Goal: Obtain resource: Download file/media

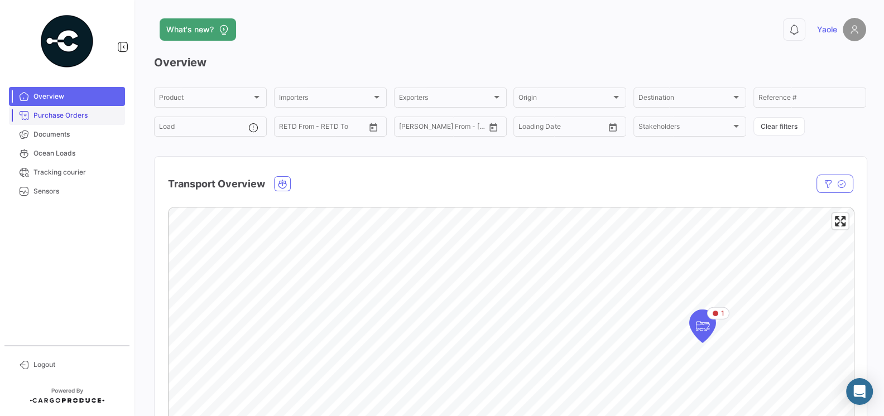
click at [75, 118] on span "Purchase Orders" at bounding box center [76, 116] width 87 height 10
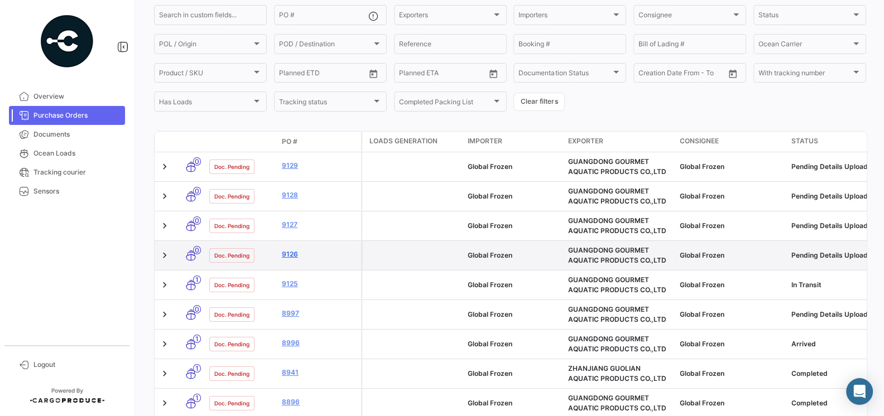
scroll to position [101, 0]
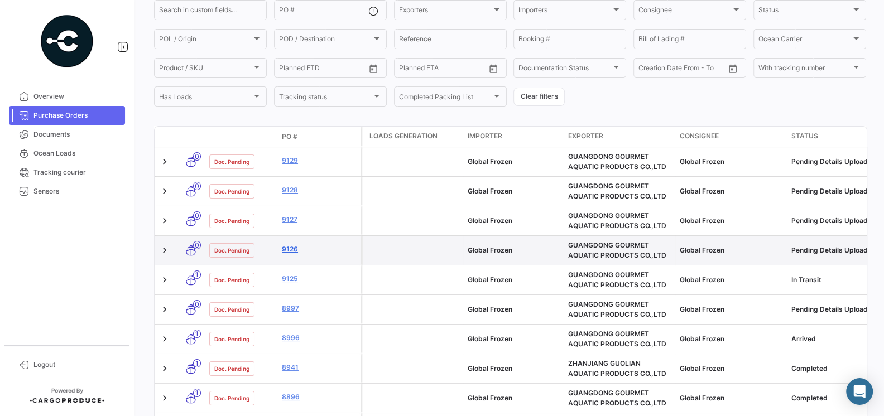
click at [291, 251] on link "9126" at bounding box center [319, 249] width 75 height 10
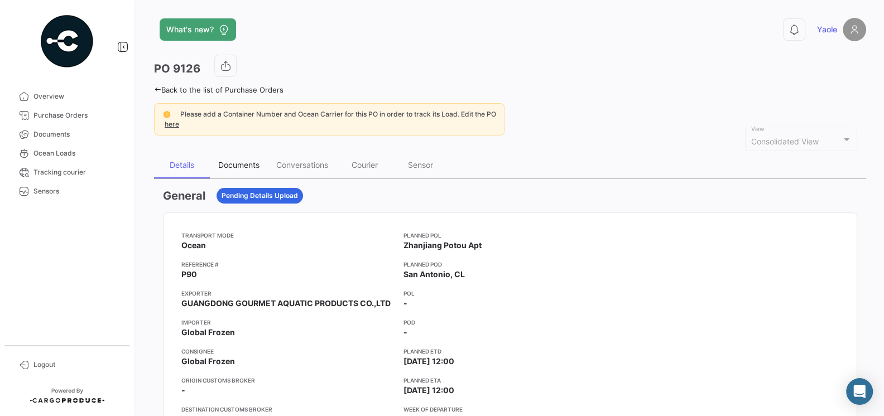
click at [243, 165] on div "Documents" at bounding box center [238, 164] width 41 height 9
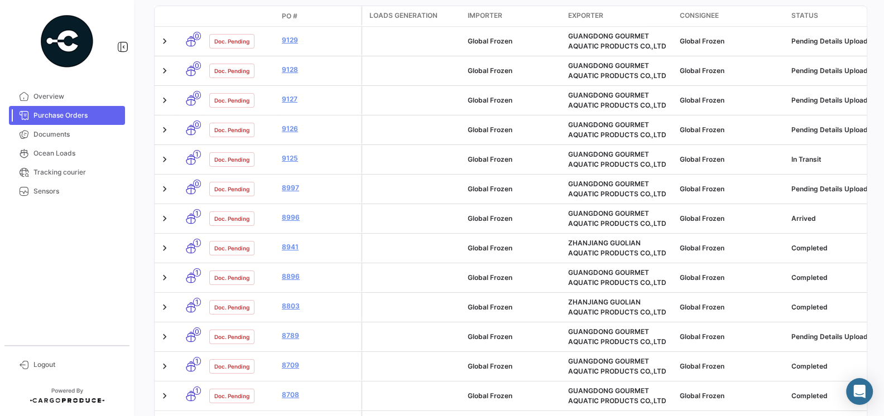
scroll to position [254, 0]
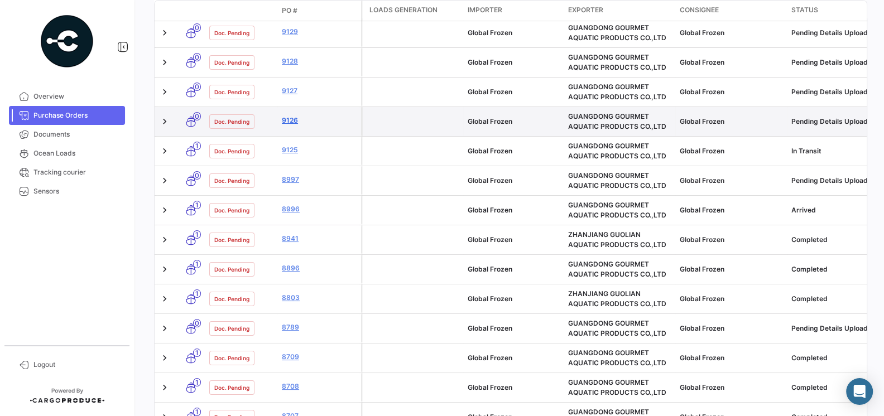
click at [292, 123] on link "9126" at bounding box center [319, 121] width 75 height 10
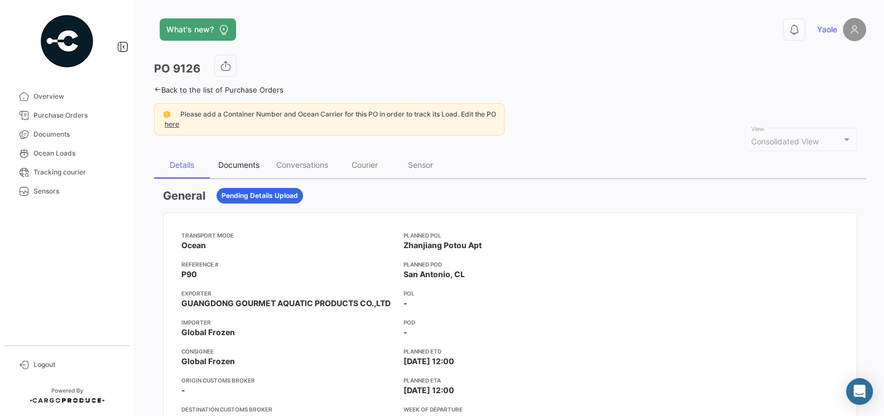
click at [239, 166] on div "Documents" at bounding box center [238, 164] width 41 height 9
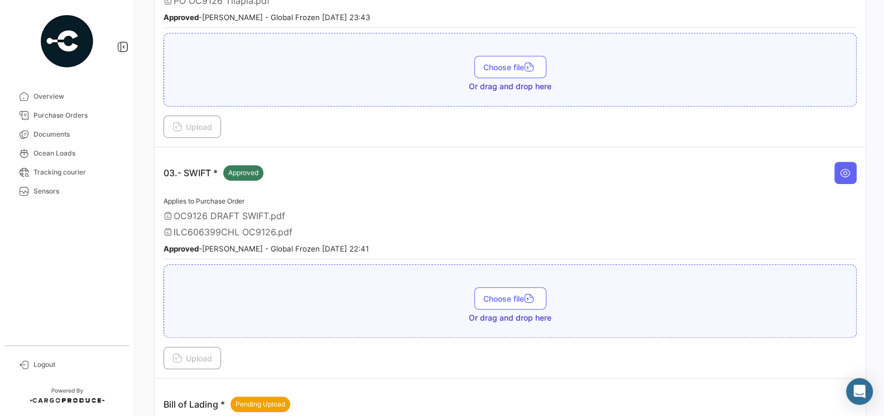
scroll to position [536, 0]
click at [262, 226] on span "ILC606399CHL OC9126.pdf" at bounding box center [233, 231] width 119 height 11
click at [843, 171] on button at bounding box center [845, 172] width 22 height 22
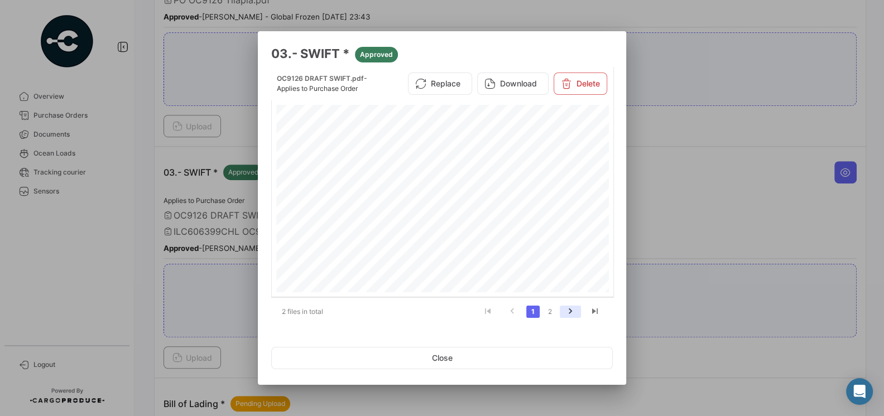
click at [568, 313] on icon "go to next page" at bounding box center [570, 312] width 15 height 13
click at [516, 85] on button "Download" at bounding box center [512, 84] width 71 height 22
click at [695, 224] on div at bounding box center [442, 208] width 884 height 416
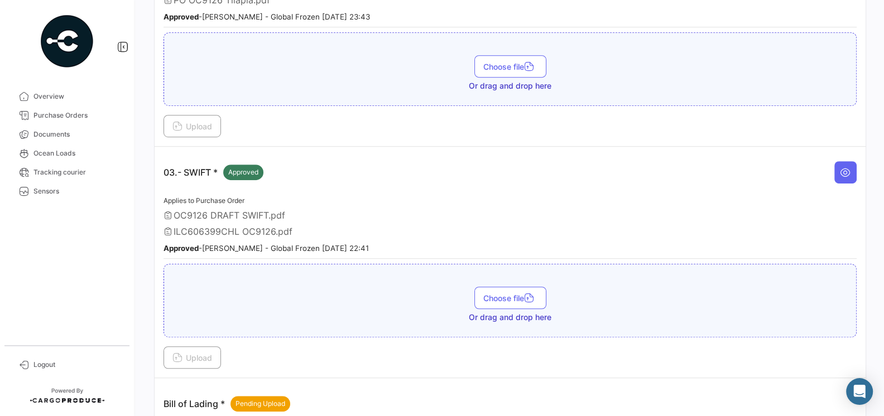
click at [617, 226] on div "ILC606399CHL OC9126.pdf" at bounding box center [510, 231] width 693 height 11
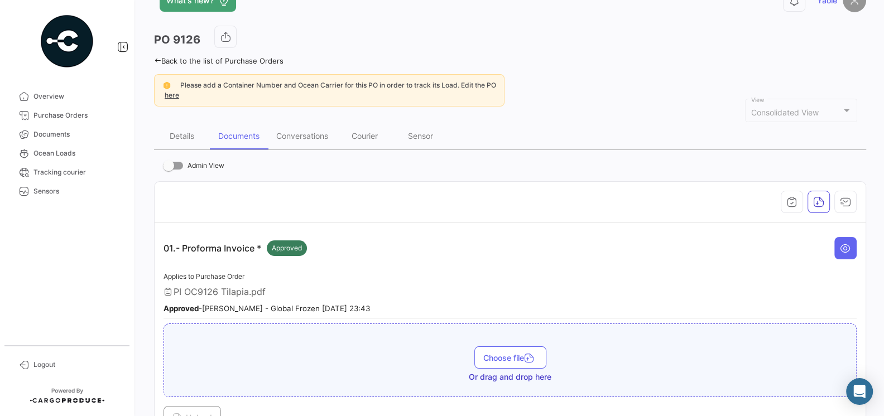
scroll to position [26, 0]
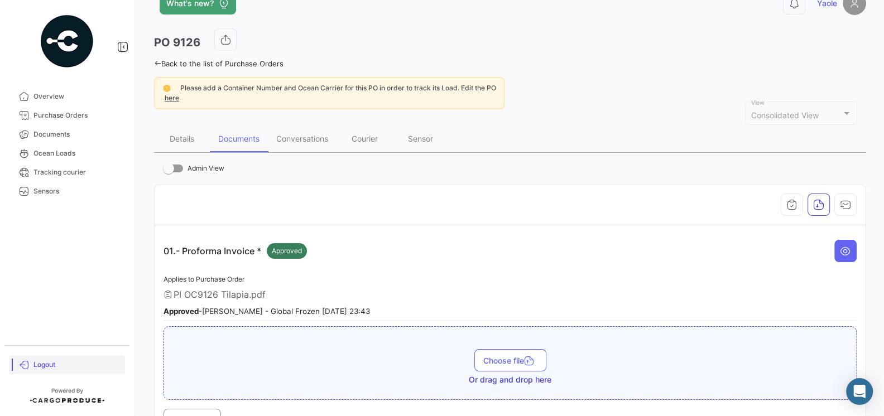
click at [46, 366] on span "Logout" at bounding box center [76, 365] width 87 height 10
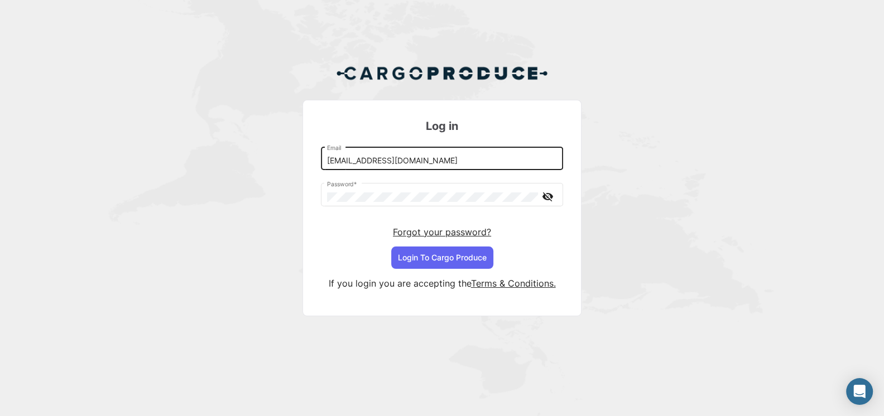
click at [390, 157] on input "[EMAIL_ADDRESS][DOMAIN_NAME]" at bounding box center [442, 160] width 231 height 9
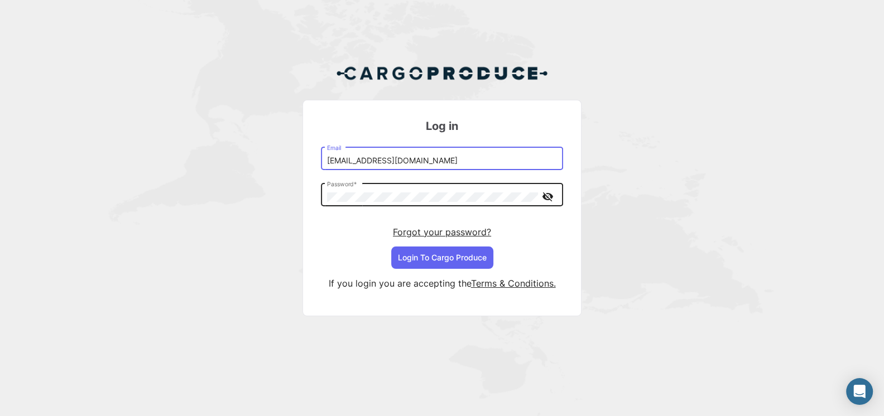
type input "[EMAIL_ADDRESS][DOMAIN_NAME]"
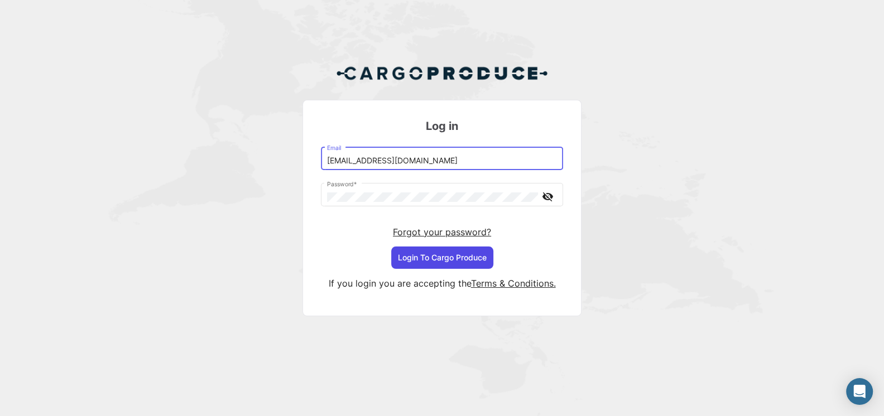
click at [464, 262] on button "Login To Cargo Produce" at bounding box center [442, 258] width 102 height 22
